Goal: Task Accomplishment & Management: Use online tool/utility

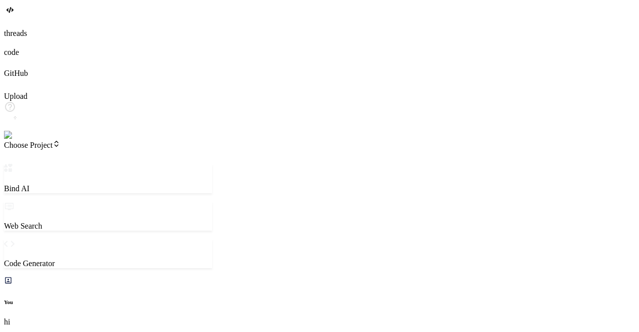
scroll to position [9, 0]
click at [60, 141] on span "Choose Project" at bounding box center [32, 145] width 56 height 8
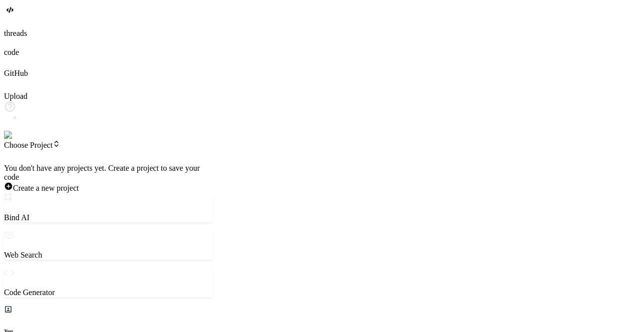
click at [71, 164] on div at bounding box center [108, 164] width 208 height 0
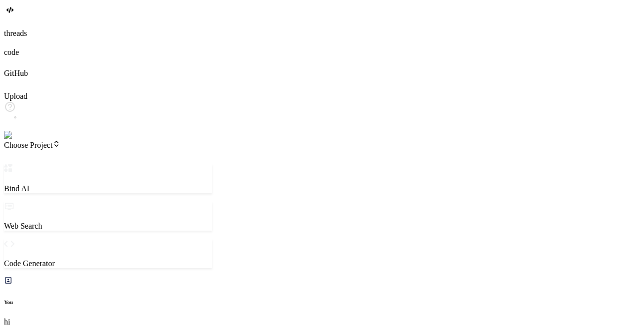
click at [137, 276] on div "You hi" at bounding box center [108, 305] width 208 height 58
click at [14, 140] on img at bounding box center [20, 135] width 32 height 9
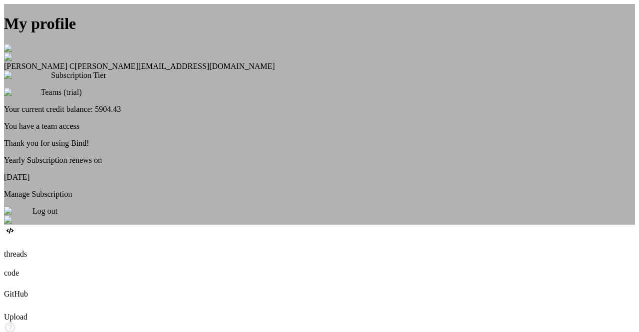
click at [149, 161] on div "My profile Saravanan C saravanan@witarist.com Subscription Tier Teams (trial) Y…" at bounding box center [319, 114] width 631 height 221
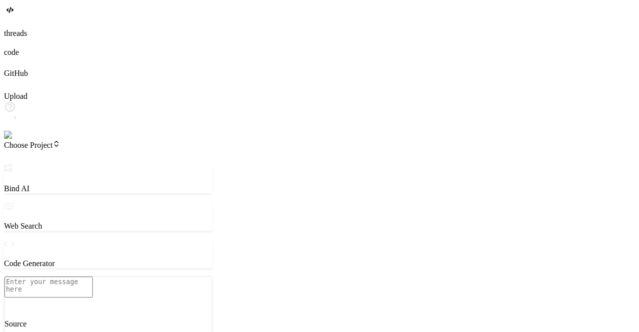
click at [60, 141] on span "Choose Project" at bounding box center [32, 145] width 56 height 8
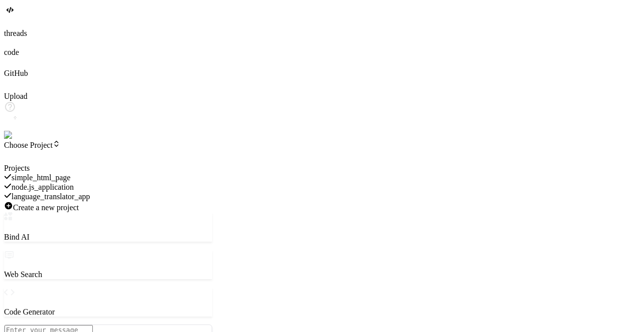
click at [70, 173] on span "simple_html_page" at bounding box center [40, 177] width 59 height 8
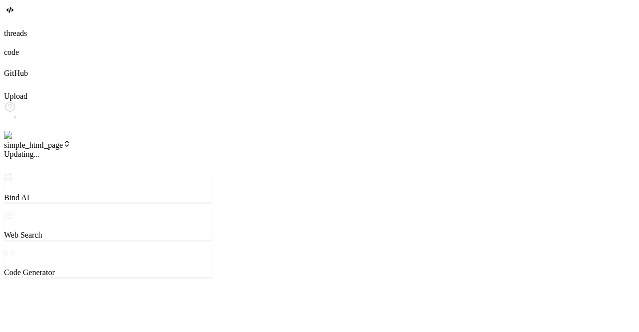
scroll to position [84, 0]
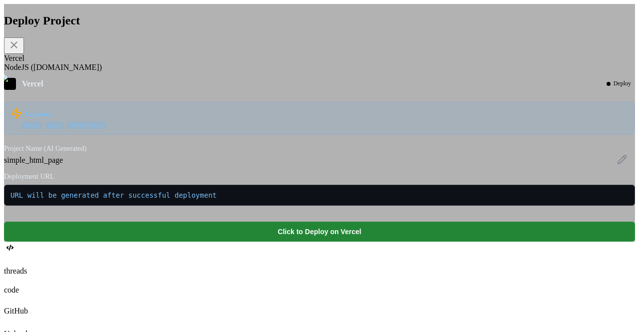
scroll to position [130, 0]
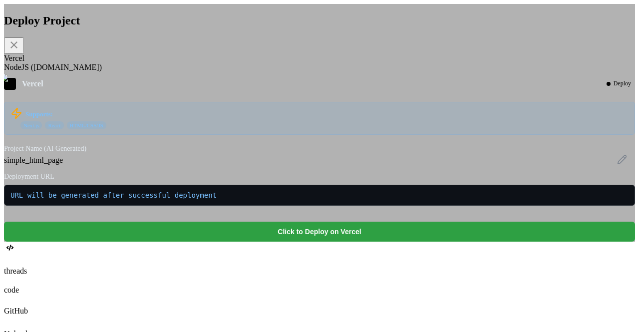
click at [313, 242] on button "Click to Deploy on Vercel" at bounding box center [319, 232] width 631 height 20
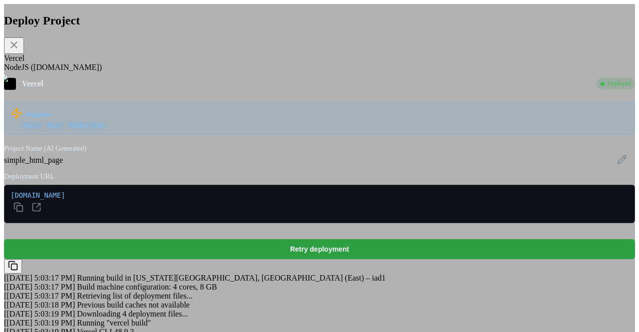
scroll to position [24, 0]
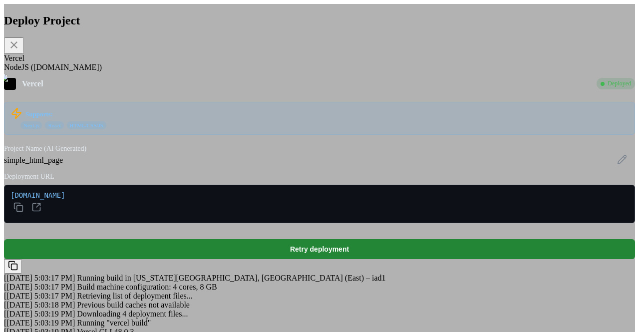
click at [133, 108] on div "Deploy Project Vercel NodeJS (Fly.io) Vercel Deployed Supports: Next.js React H…" at bounding box center [319, 179] width 631 height 350
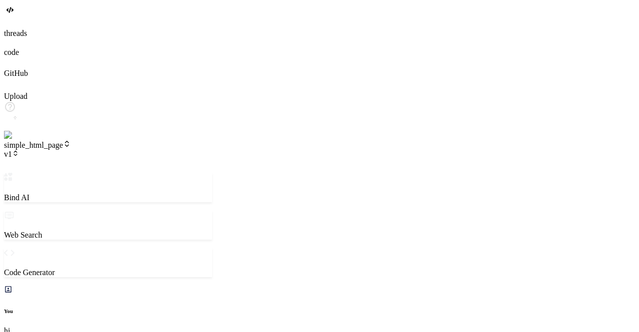
click at [71, 141] on span "simple_html_page" at bounding box center [37, 145] width 67 height 8
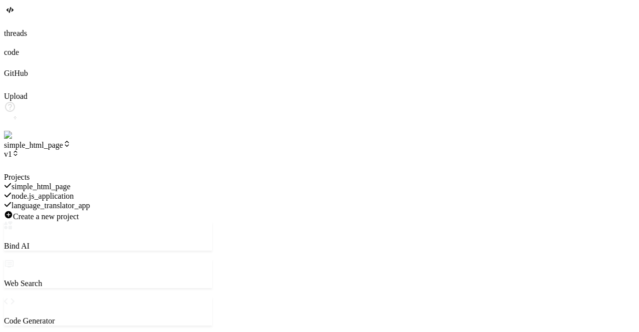
click at [74, 192] on span "node.js_application" at bounding box center [42, 196] width 62 height 8
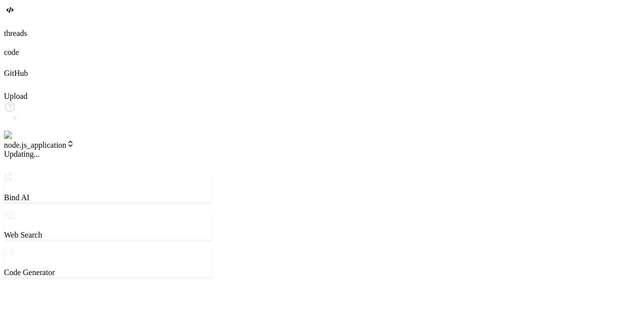
scroll to position [550, 0]
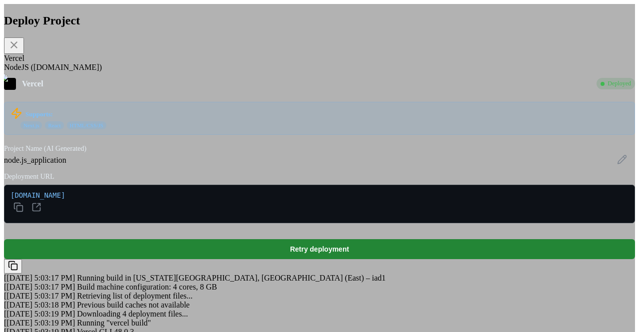
scroll to position [0, 0]
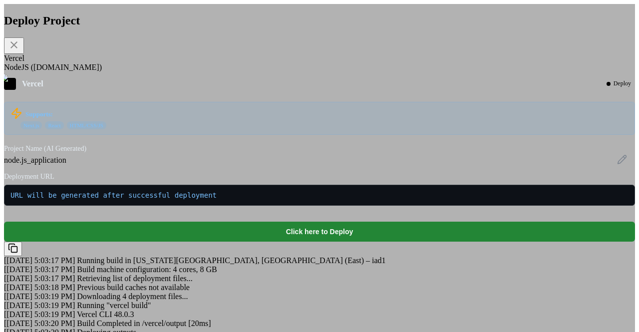
click at [17, 43] on icon at bounding box center [13, 44] width 7 height 7
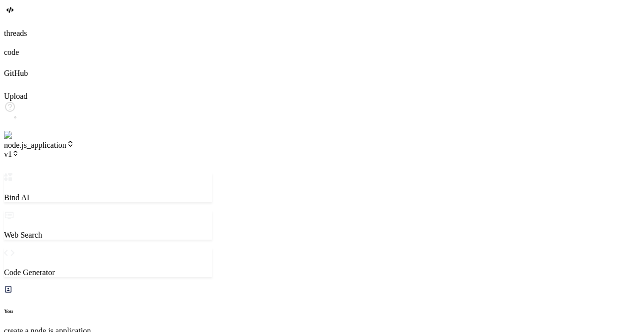
click at [74, 141] on span "node.js_application" at bounding box center [39, 145] width 70 height 8
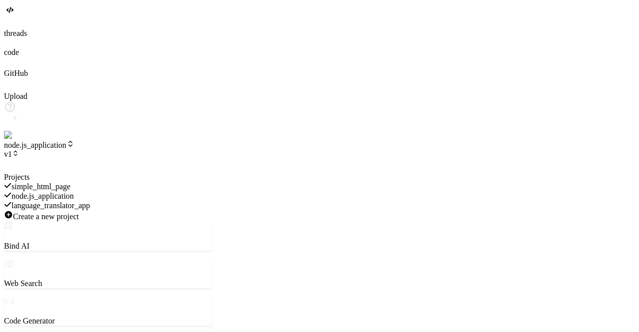
click at [190, 173] on div at bounding box center [108, 173] width 208 height 0
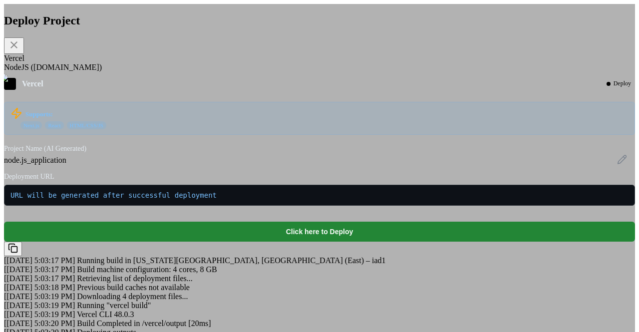
click at [544, 121] on div "Deploy Project Vercel NodeJS (Fly.io) Vercel Deploy Supports: Next.js React HTM…" at bounding box center [319, 179] width 631 height 350
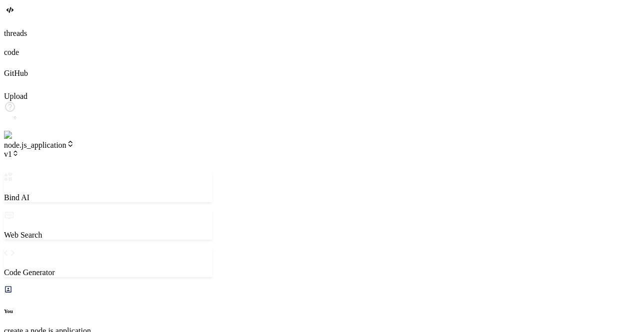
click at [74, 141] on span "node.js_application" at bounding box center [39, 145] width 70 height 8
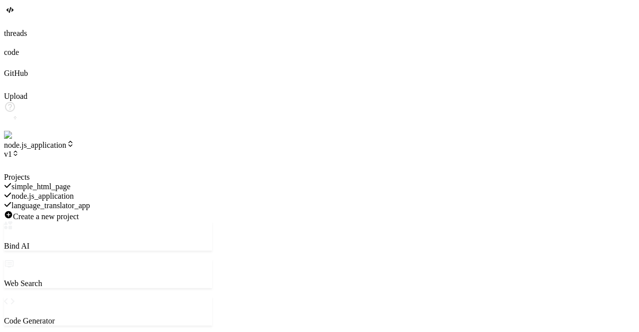
click at [90, 201] on span "language_translator_app" at bounding box center [50, 205] width 78 height 8
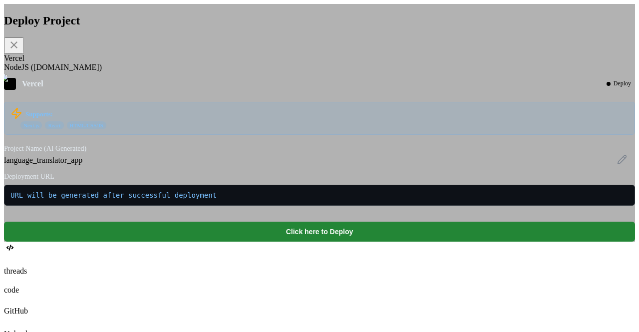
click at [98, 65] on div "Deploy Project Vercel NodeJS (Fly.io) Vercel Deploy Supports: Next.js React HTM…" at bounding box center [319, 123] width 631 height 238
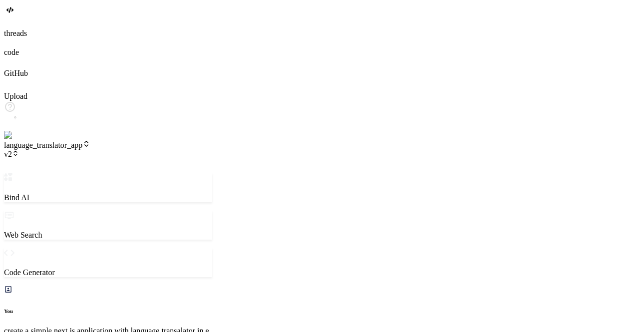
click at [80, 141] on span "language_translator_app" at bounding box center [47, 145] width 86 height 8
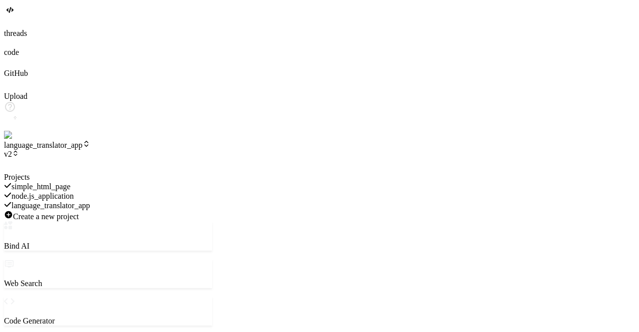
click at [106, 182] on div "simple_html_page" at bounding box center [108, 186] width 208 height 9
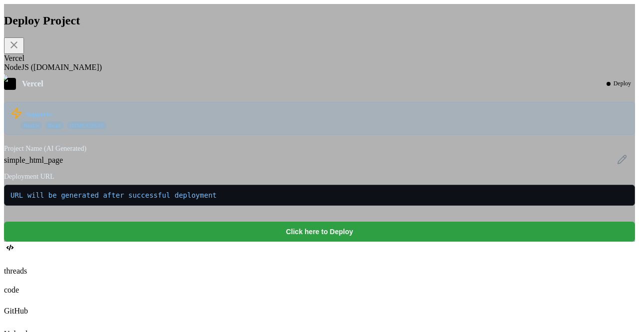
click at [369, 242] on button "Click here to Deploy" at bounding box center [319, 232] width 631 height 20
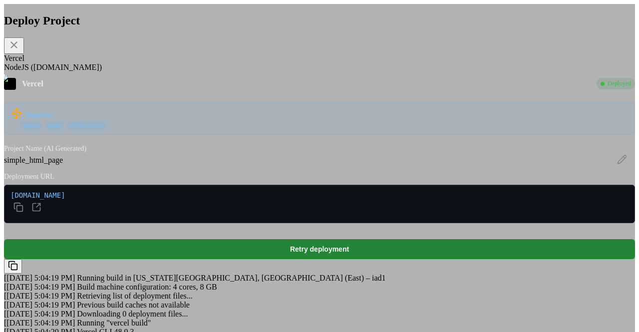
click at [109, 64] on div "Deploy Project Vercel NodeJS (Fly.io) Vercel Deployed Supports: Next.js React H…" at bounding box center [319, 179] width 631 height 350
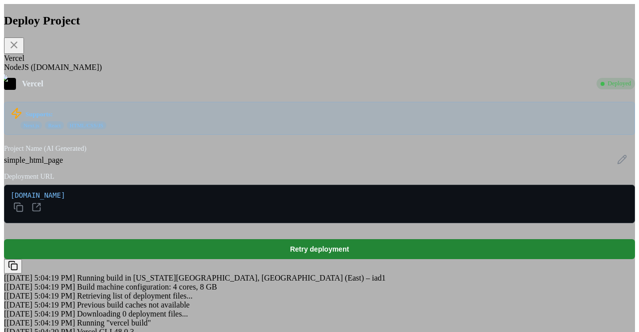
click at [104, 91] on div "Deploy Project Vercel NodeJS (Fly.io) Vercel Deployed Supports: Next.js React H…" at bounding box center [319, 179] width 631 height 350
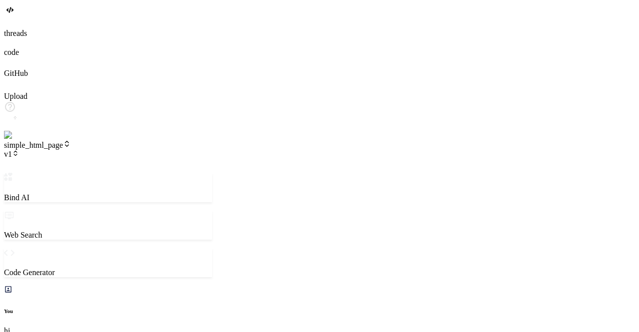
click at [71, 141] on span "simple_html_page" at bounding box center [37, 145] width 67 height 8
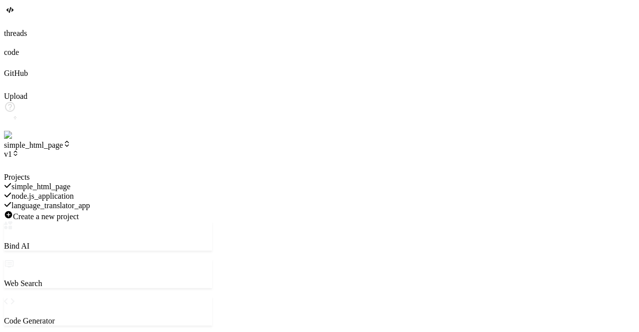
click at [74, 192] on span "node.js_application" at bounding box center [42, 196] width 62 height 8
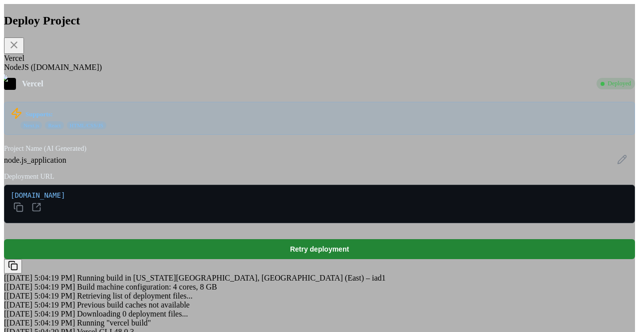
scroll to position [139, 0]
type textarea "x"
click at [115, 62] on div "Deploy Project Vercel NodeJS (Fly.io) Vercel Deployed Supports: Next.js React H…" at bounding box center [319, 179] width 631 height 350
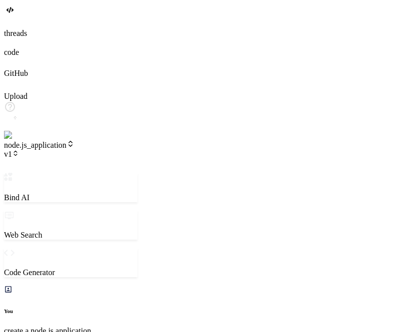
scroll to position [379, 0]
click at [74, 141] on span "node.js_application" at bounding box center [39, 145] width 70 height 8
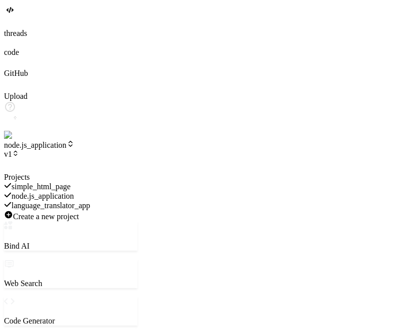
click at [90, 182] on div "simple_html_page" at bounding box center [70, 186] width 133 height 9
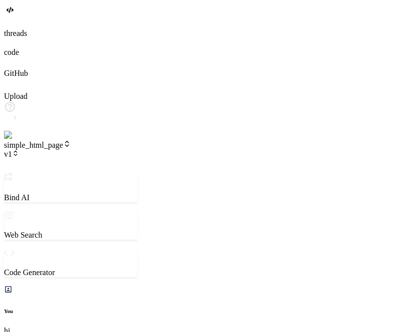
scroll to position [658, 0]
click at [71, 141] on span "simple_html_page" at bounding box center [37, 145] width 67 height 8
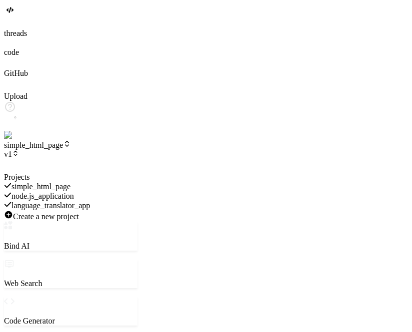
click at [74, 192] on span "node.js_application" at bounding box center [42, 196] width 62 height 8
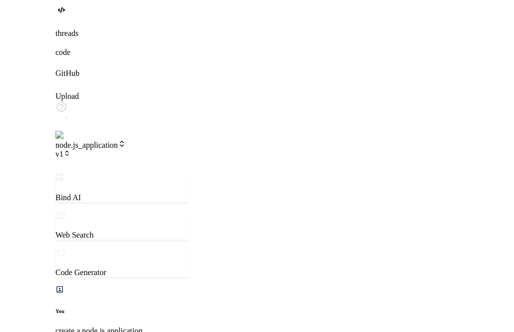
scroll to position [0, 0]
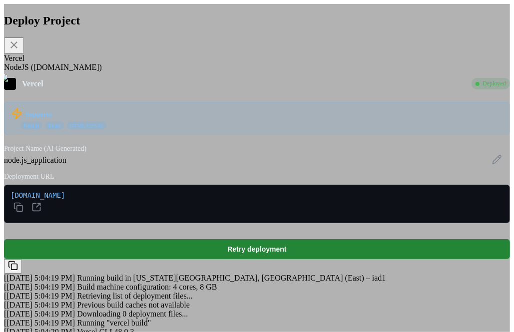
scroll to position [141, 0]
click at [193, 63] on div "NodeJS (Fly.io)" at bounding box center [257, 67] width 506 height 9
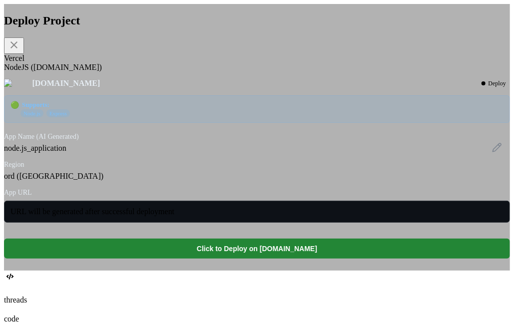
scroll to position [18, 0]
click at [133, 63] on div "Vercel" at bounding box center [257, 58] width 506 height 9
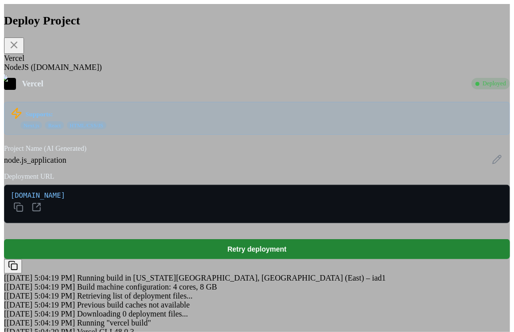
scroll to position [141, 0]
click at [459, 130] on div "Deploy Project Vercel NodeJS (Fly.io) Vercel Deployed Supports: Next.js React H…" at bounding box center [257, 179] width 506 height 350
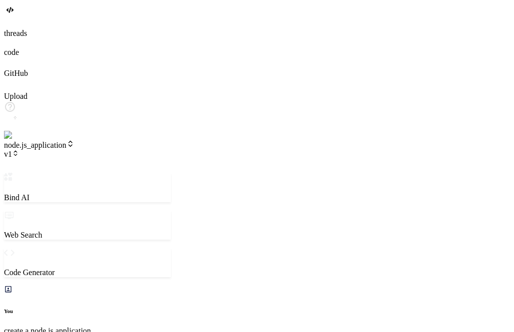
click at [66, 141] on span "node.js_application" at bounding box center [39, 145] width 70 height 8
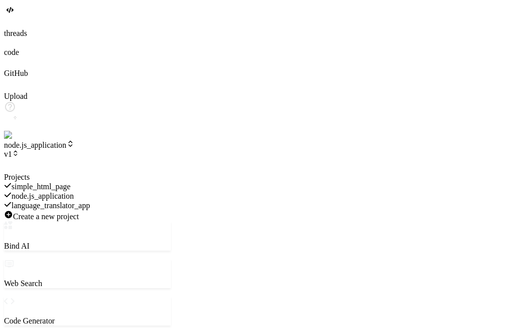
click at [70, 182] on span "simple_html_page" at bounding box center [40, 186] width 59 height 8
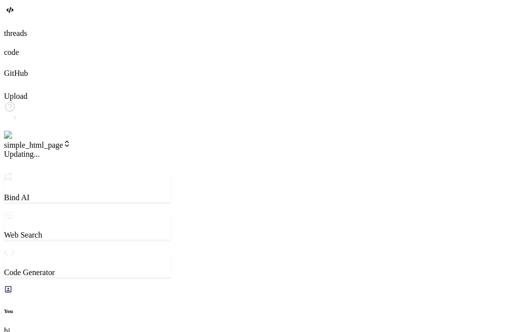
scroll to position [647, 0]
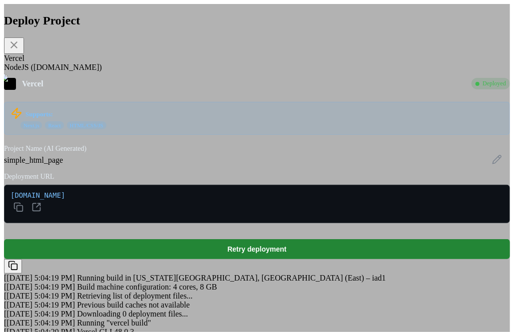
scroll to position [24, 0]
click at [20, 45] on icon at bounding box center [14, 45] width 12 height 12
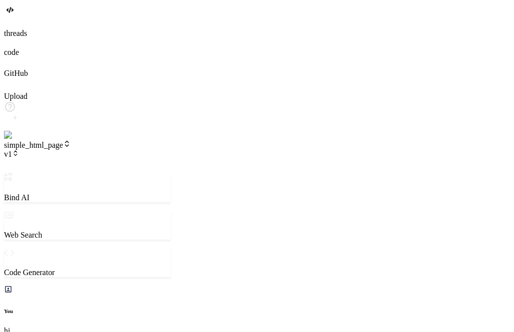
click at [68, 141] on span "simple_html_page" at bounding box center [37, 145] width 67 height 8
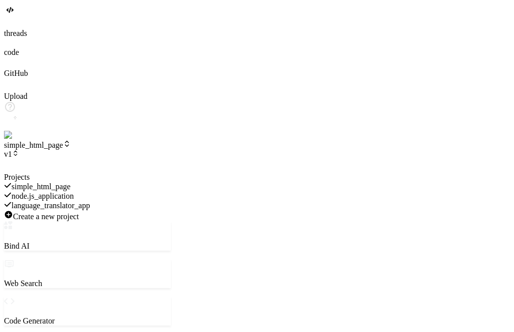
click at [74, 192] on span "node.js_application" at bounding box center [42, 196] width 62 height 8
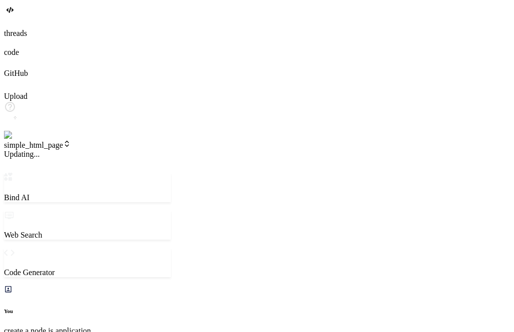
scroll to position [390, 0]
click at [71, 141] on span "simple_html_page" at bounding box center [37, 145] width 67 height 8
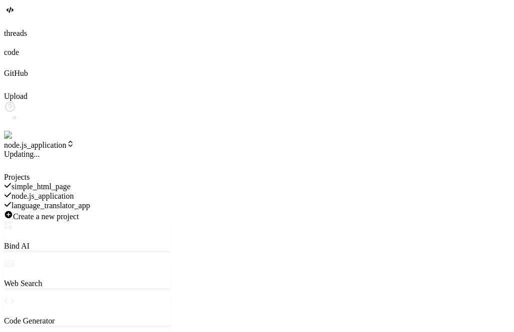
click at [74, 192] on span "node.js_application" at bounding box center [42, 196] width 62 height 8
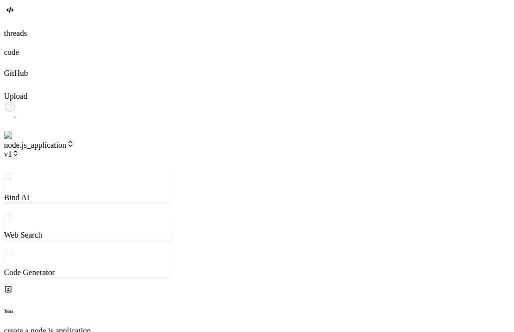
click at [74, 141] on span "node.js_application" at bounding box center [39, 145] width 70 height 8
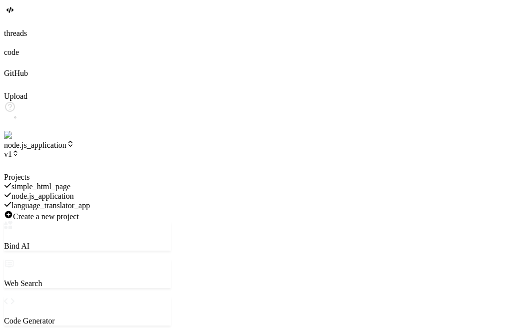
click at [70, 182] on span "simple_html_page" at bounding box center [40, 186] width 59 height 8
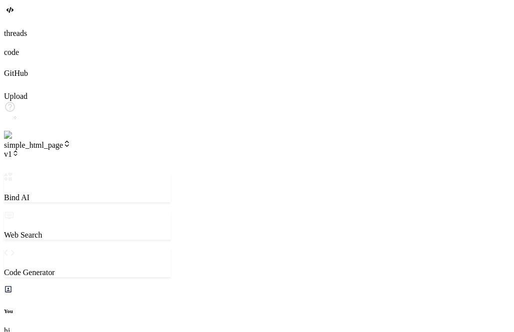
scroll to position [647, 0]
click at [71, 141] on span "simple_html_page" at bounding box center [37, 145] width 67 height 8
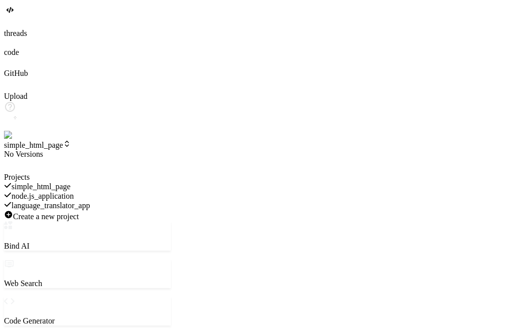
click at [74, 192] on span "node.js_application" at bounding box center [42, 196] width 62 height 8
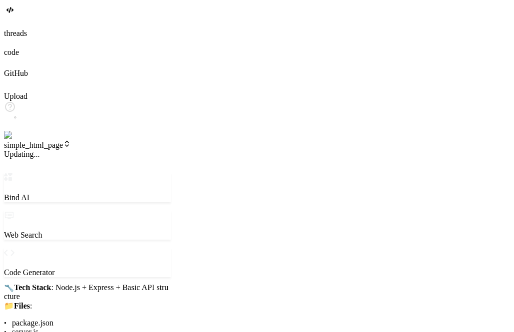
scroll to position [390, 0]
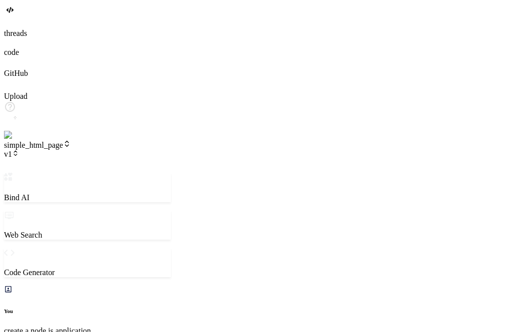
click at [71, 141] on span "simple_html_page" at bounding box center [37, 145] width 67 height 8
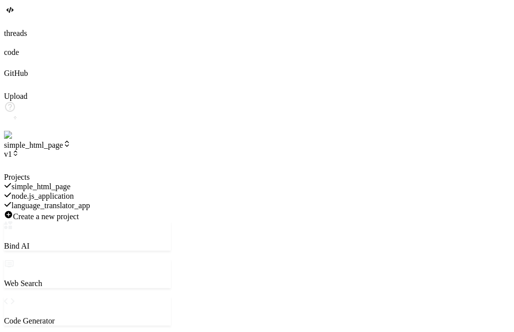
click at [74, 192] on span "node.js_application" at bounding box center [42, 196] width 62 height 8
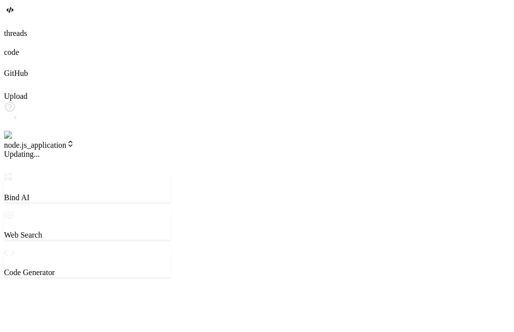
scroll to position [0, 0]
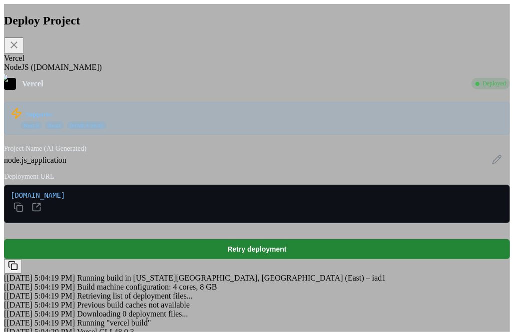
scroll to position [141, 0]
click at [442, 103] on div "Deploy Project Vercel NodeJS (Fly.io) Vercel Deployed Supports: Next.js React H…" at bounding box center [257, 179] width 506 height 350
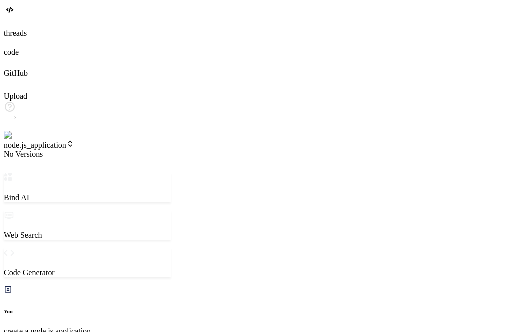
click at [62, 141] on span "node.js_application" at bounding box center [39, 145] width 70 height 8
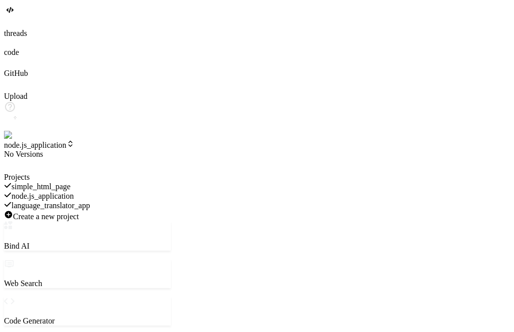
click at [70, 182] on span "simple_html_page" at bounding box center [40, 186] width 59 height 8
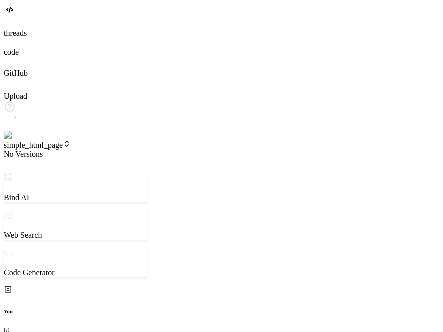
scroll to position [647, 0]
click at [71, 141] on span "simple_html_page" at bounding box center [37, 145] width 67 height 8
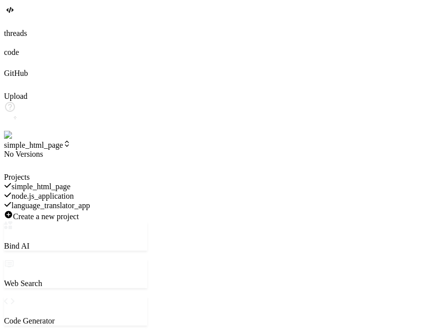
click at [74, 192] on span "node.js_application" at bounding box center [42, 196] width 62 height 8
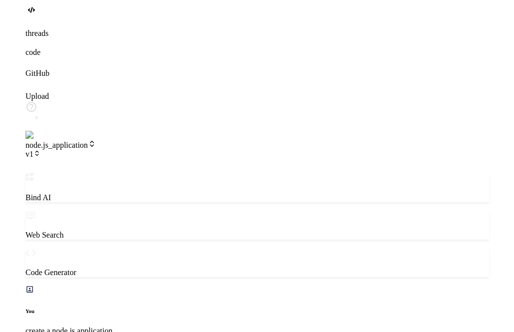
scroll to position [390, 0]
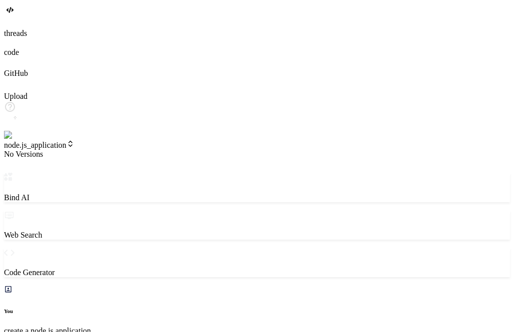
click at [72, 141] on span "node.js_application" at bounding box center [39, 145] width 70 height 8
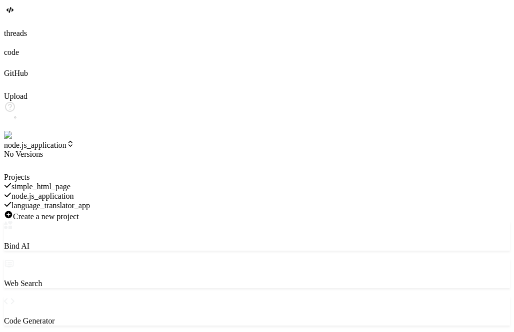
click at [70, 182] on span "simple_html_page" at bounding box center [40, 186] width 59 height 8
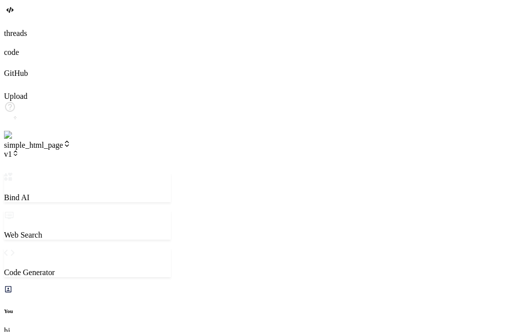
scroll to position [647, 0]
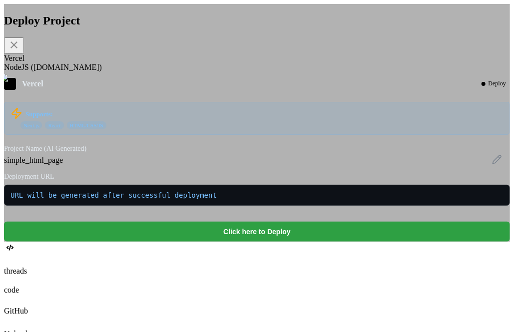
click at [278, 242] on button "Click here to Deploy" at bounding box center [257, 232] width 506 height 20
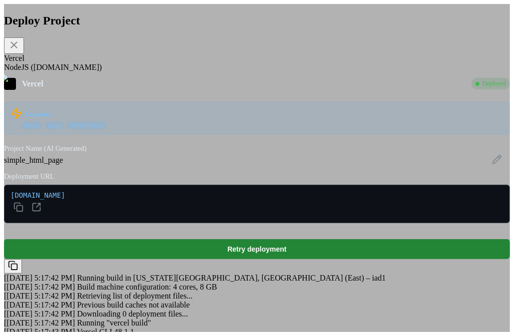
scroll to position [24, 0]
click at [445, 84] on div "Deploy Project Vercel NodeJS (Fly.io) Vercel Deployed Supports: Next.js React H…" at bounding box center [257, 179] width 506 height 350
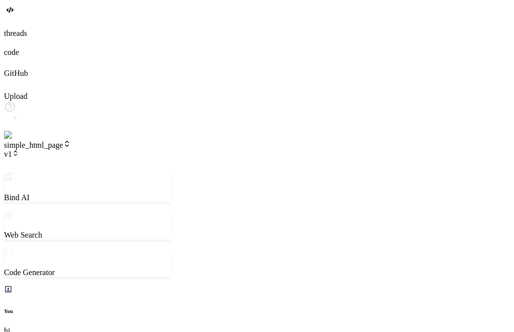
click at [62, 141] on span "simple_html_page" at bounding box center [37, 145] width 67 height 8
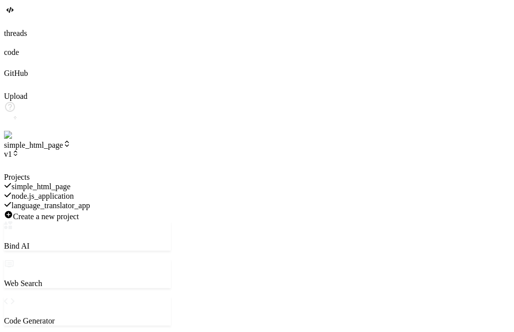
click at [74, 192] on span "node.js_application" at bounding box center [42, 196] width 62 height 8
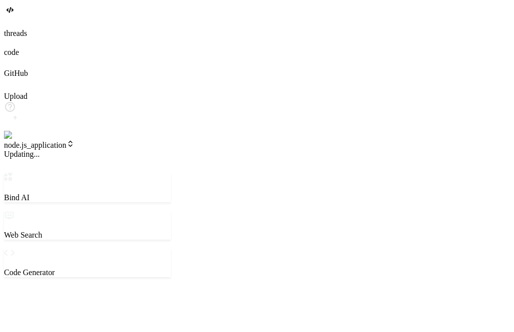
scroll to position [0, 0]
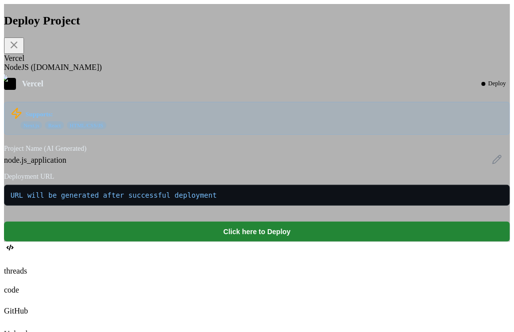
scroll to position [390, 0]
click at [20, 51] on icon at bounding box center [14, 45] width 12 height 12
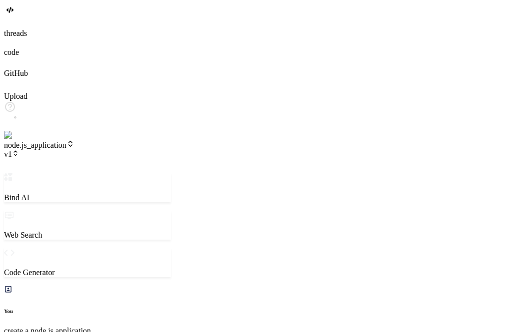
click at [74, 141] on span "node.js_application" at bounding box center [39, 145] width 70 height 8
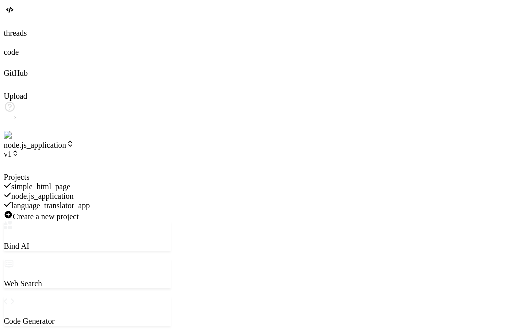
click at [90, 201] on span "language_translator_app" at bounding box center [50, 205] width 78 height 8
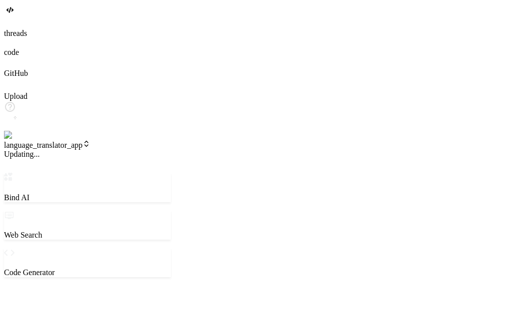
scroll to position [0, 0]
click at [83, 141] on span "language_translator_app" at bounding box center [47, 145] width 86 height 8
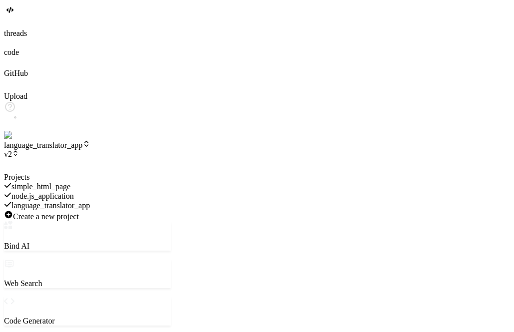
scroll to position [675, 0]
click at [70, 182] on span "simple_html_page" at bounding box center [40, 186] width 59 height 8
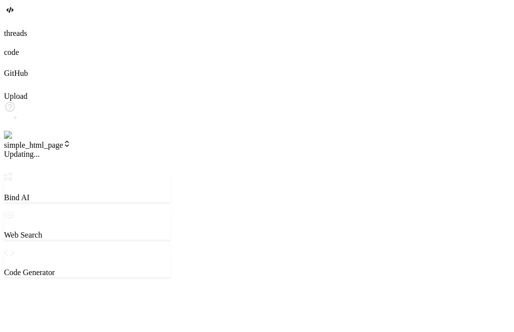
scroll to position [0, 0]
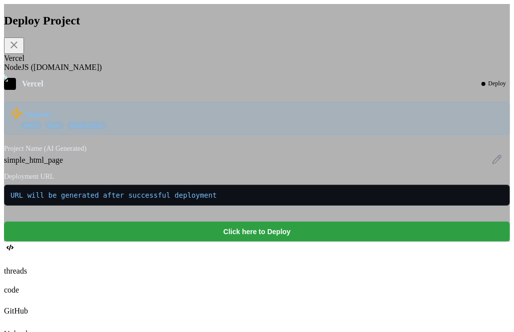
click at [255, 242] on button "Click here to Deploy" at bounding box center [257, 232] width 506 height 20
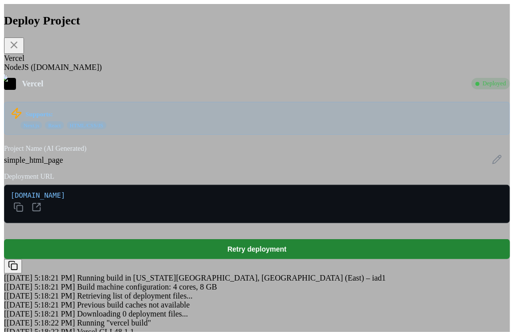
click at [85, 53] on div "Deploy Project Vercel NodeJS (Fly.io) Vercel Deployed Supports: Next.js React H…" at bounding box center [257, 179] width 506 height 350
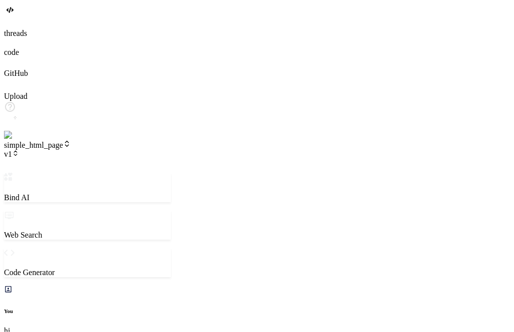
click at [71, 141] on span "simple_html_page" at bounding box center [37, 145] width 67 height 8
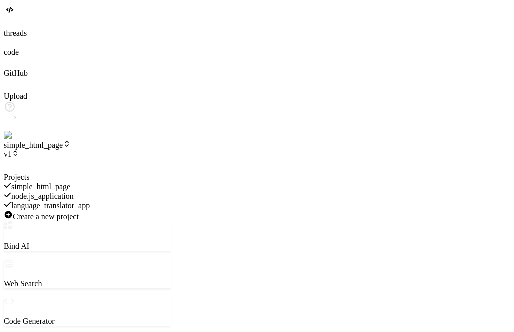
click at [74, 192] on span "node.js_application" at bounding box center [42, 196] width 62 height 8
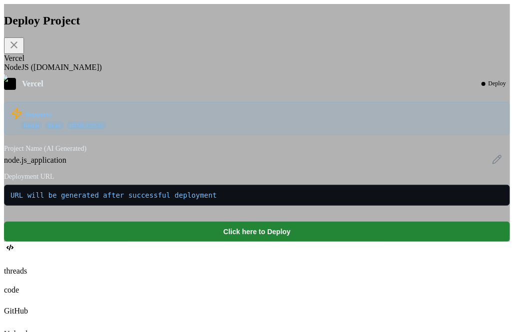
scroll to position [390, 0]
click at [20, 51] on icon at bounding box center [14, 45] width 12 height 12
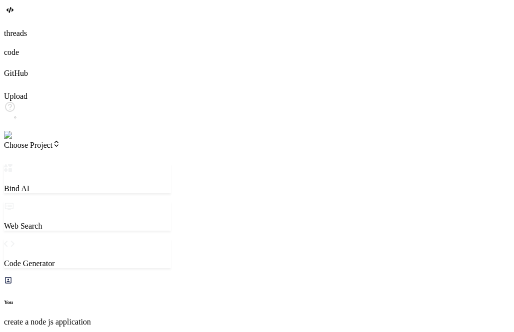
scroll to position [286, 0]
type textarea "x"
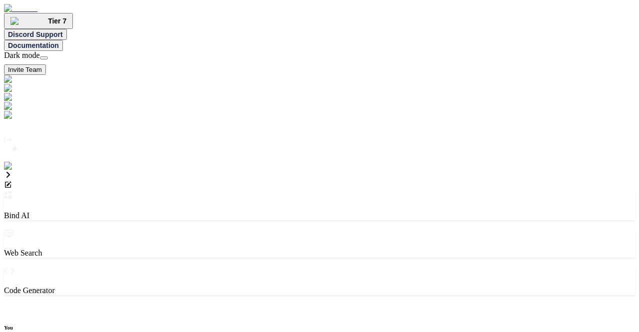
scroll to position [4, 0]
click at [15, 171] on img at bounding box center [20, 166] width 32 height 9
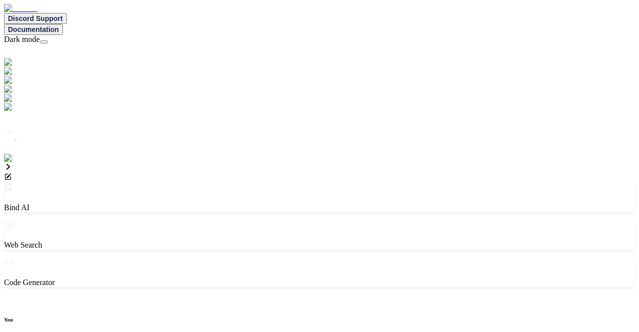
type textarea "x"
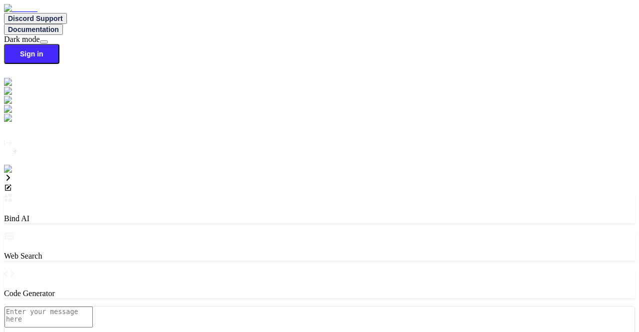
click at [12, 174] on img at bounding box center [17, 169] width 27 height 9
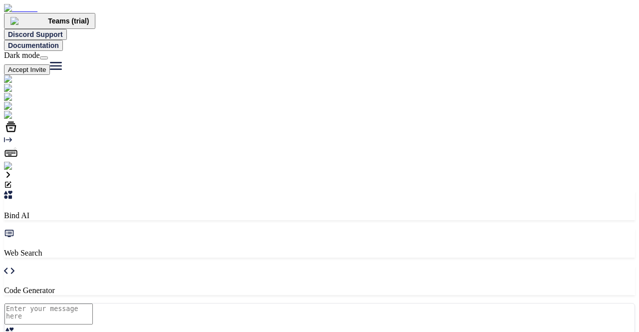
type textarea "x"
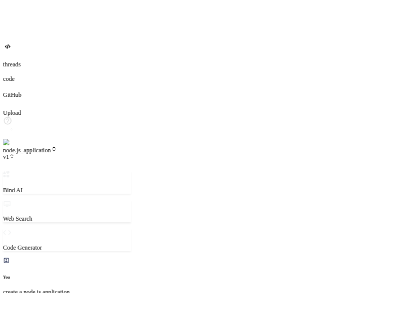
scroll to position [390, 0]
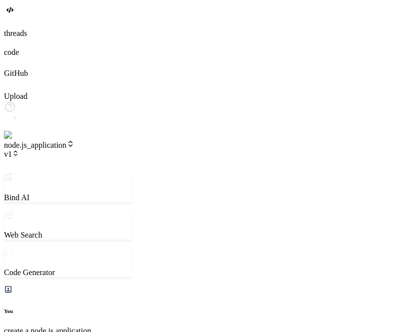
click at [74, 141] on span "node.js_application" at bounding box center [39, 145] width 70 height 8
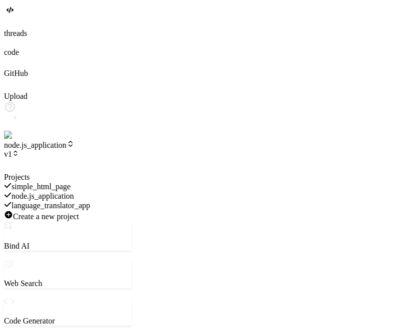
click at [70, 182] on span "simple_html_page" at bounding box center [40, 186] width 59 height 8
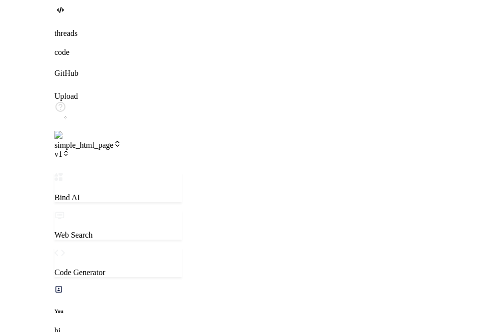
scroll to position [658, 0]
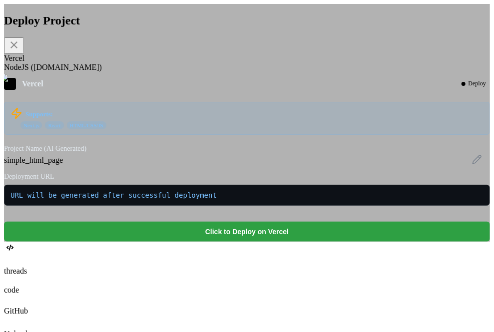
click at [240, 242] on button "Click to Deploy on Vercel" at bounding box center [247, 232] width 486 height 20
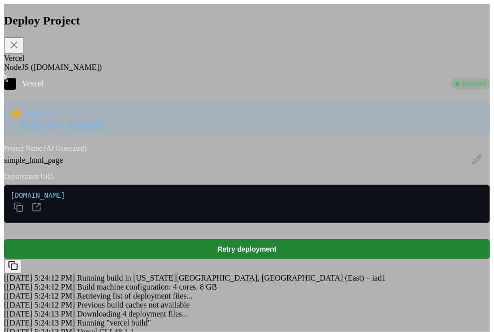
scroll to position [24, 0]
type textarea "x"
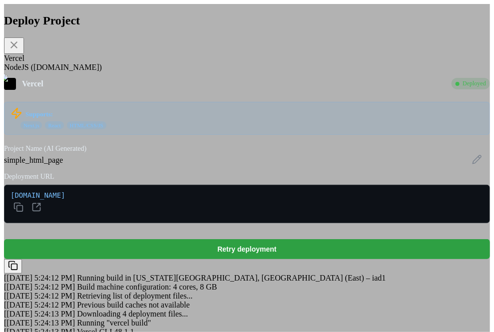
click at [283, 239] on button "Retry deployment" at bounding box center [247, 249] width 486 height 20
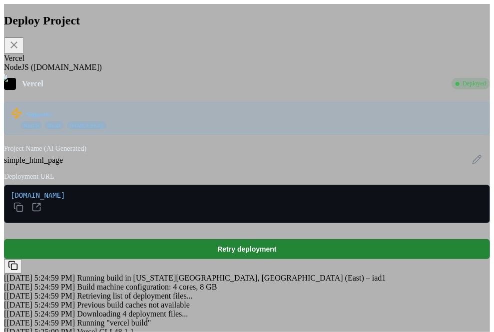
click at [17, 45] on icon at bounding box center [13, 44] width 7 height 7
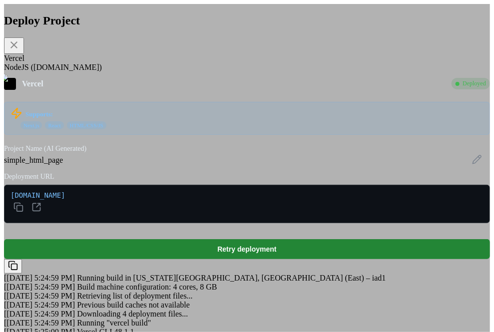
scroll to position [24, 0]
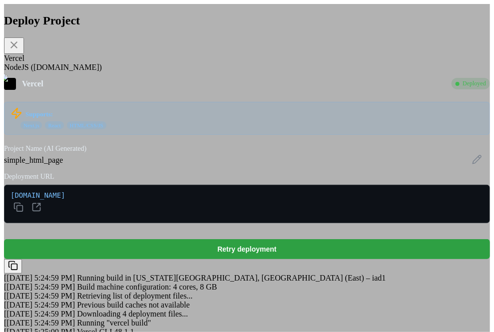
click at [230, 239] on button "Retry deployment" at bounding box center [247, 249] width 486 height 20
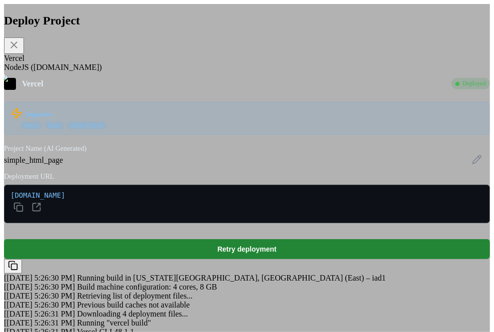
click at [428, 147] on div "Deploy Project Vercel NodeJS (Fly.io) Vercel Deployed Supports: Next.js React H…" at bounding box center [247, 179] width 486 height 350
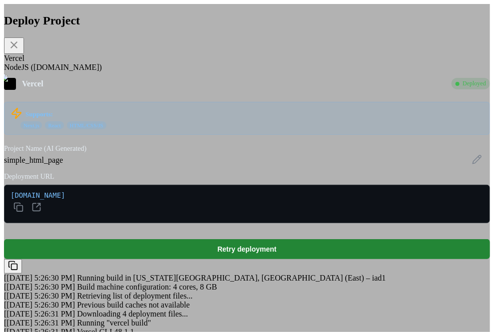
scroll to position [141, 0]
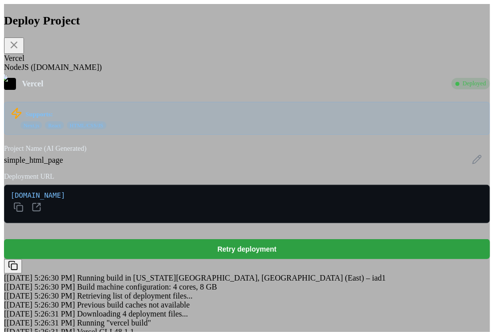
click at [253, 239] on button "Retry deployment" at bounding box center [247, 249] width 486 height 20
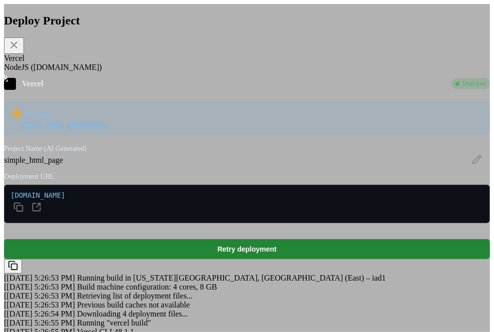
click at [17, 45] on icon at bounding box center [13, 44] width 7 height 7
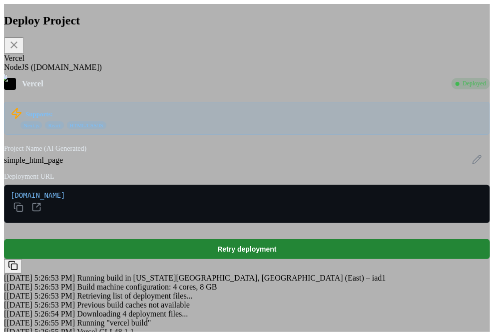
scroll to position [24, 0]
type textarea "x"
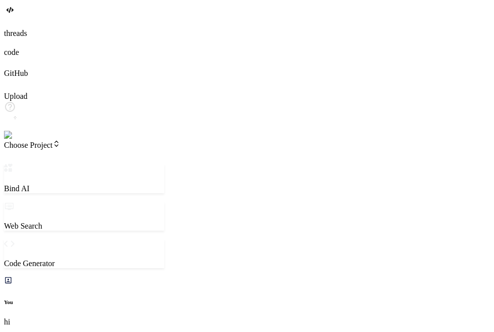
type textarea "x"
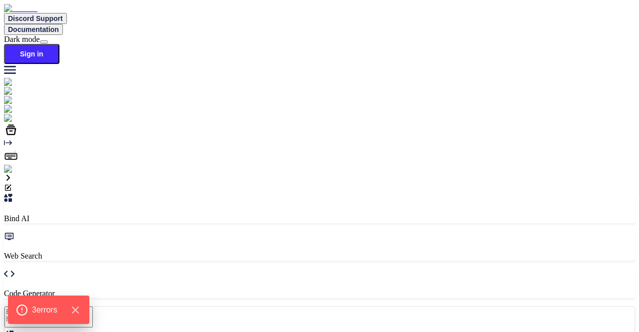
type textarea "x"
